Goal: Subscribe to service/newsletter

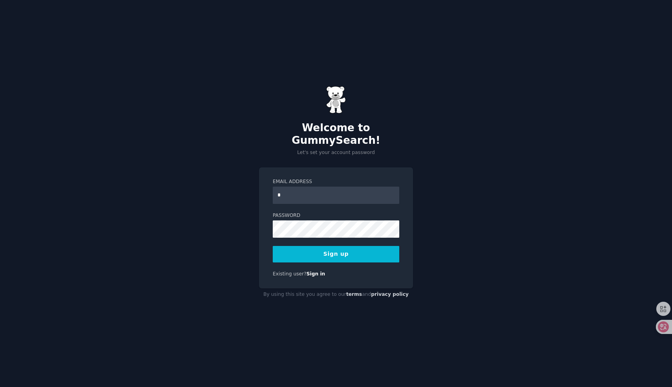
type input "**********"
click at [360, 246] on button "Sign up" at bounding box center [336, 254] width 127 height 17
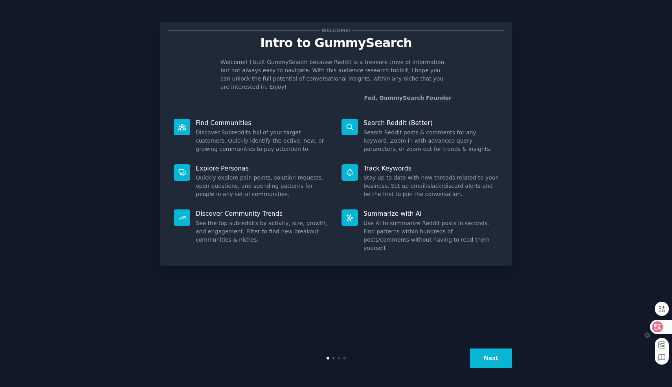
click at [659, 330] on icon at bounding box center [658, 327] width 8 height 8
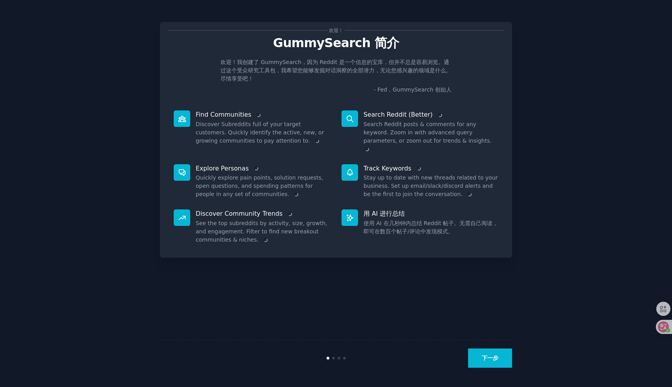
click at [587, 103] on div "欢迎！ GummySearch 简介 欢迎！我创建了 GummySearch，因为 Reddit 是一个信息的宝库，但并不总是容易浏览。通过这个受众研究工具包…" at bounding box center [336, 193] width 650 height 365
